Goal: Find specific page/section: Find specific page/section

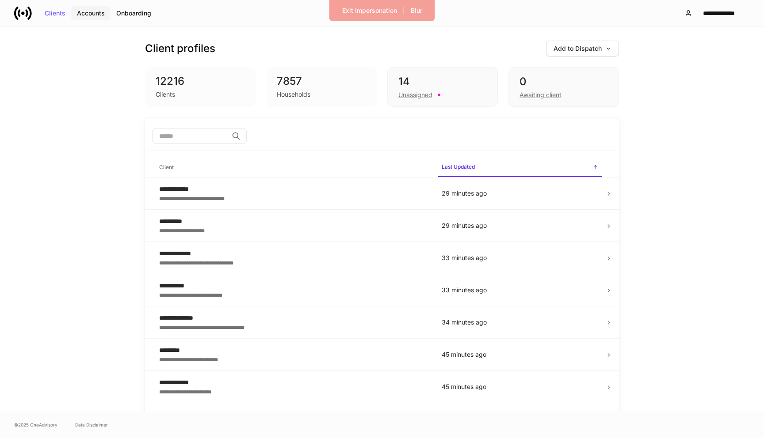
click at [94, 15] on div "Accounts" at bounding box center [91, 13] width 28 height 6
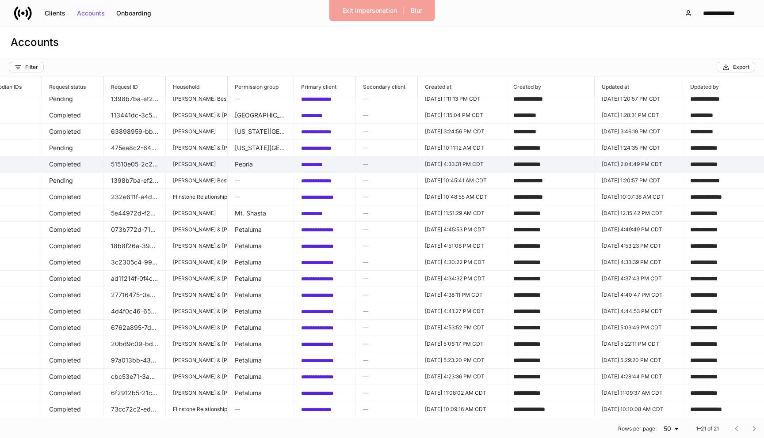
scroll to position [0, 303]
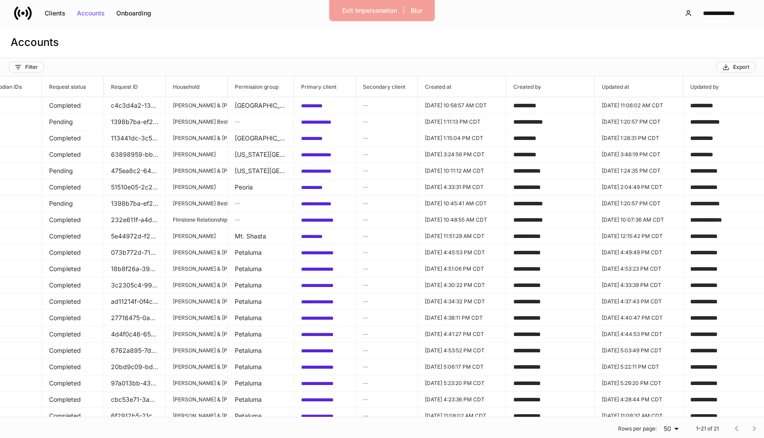
click at [317, 88] on h6 "Primary client" at bounding box center [315, 87] width 42 height 8
click at [323, 81] on span "Primary client" at bounding box center [324, 86] width 61 height 20
click at [396, 86] on h6 "Secondary client" at bounding box center [381, 87] width 50 height 8
click at [265, 85] on h6 "Permission group" at bounding box center [253, 87] width 51 height 8
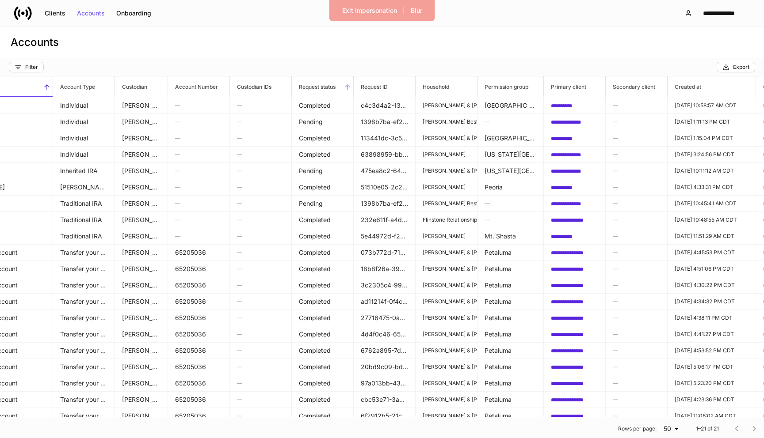
scroll to position [0, 0]
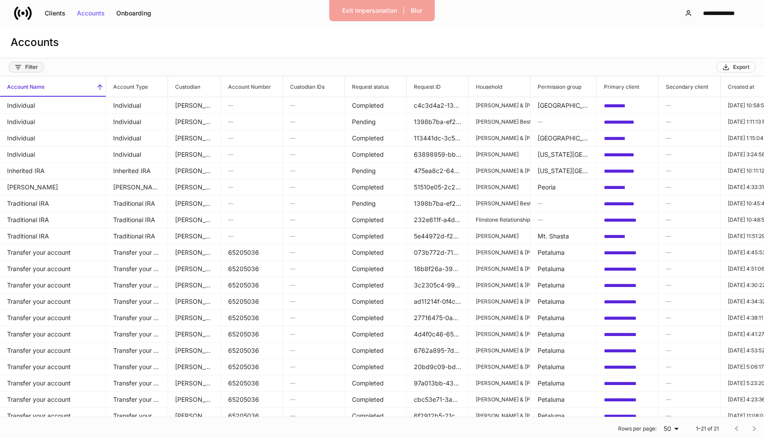
click at [32, 66] on div "Filter" at bounding box center [26, 67] width 23 height 7
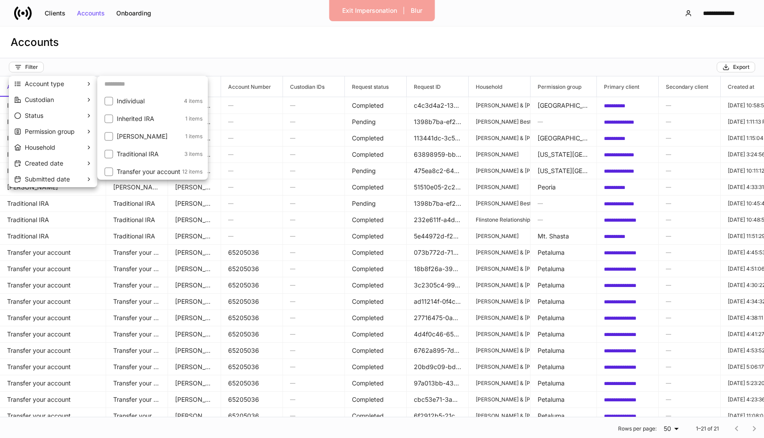
click at [93, 37] on div at bounding box center [382, 219] width 764 height 438
